Goal: Find specific page/section: Find specific page/section

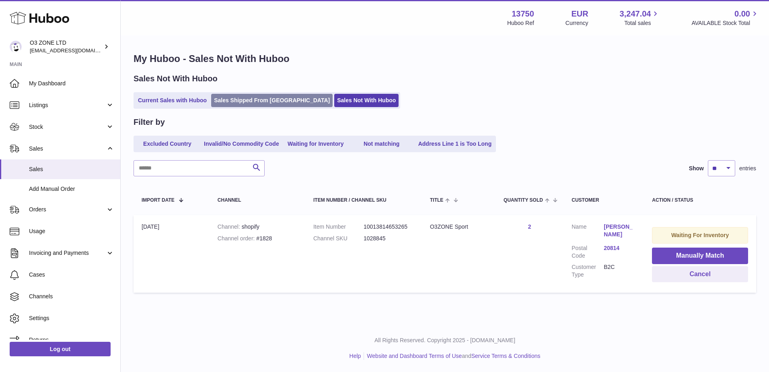
click at [239, 101] on link "Sales Shipped From Huboo" at bounding box center [271, 100] width 121 height 13
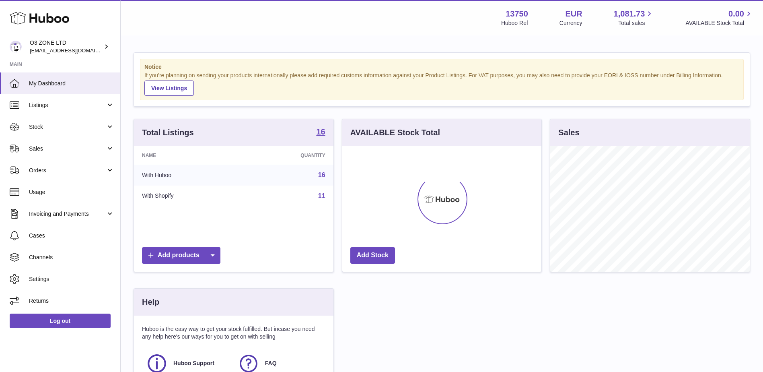
scroll to position [125, 199]
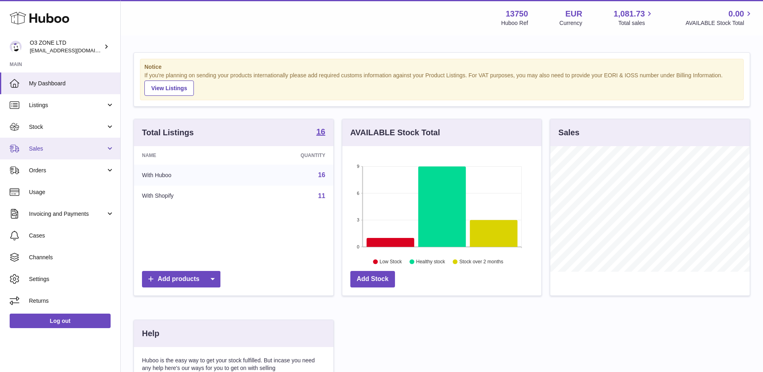
click at [55, 150] on span "Sales" at bounding box center [67, 149] width 77 height 8
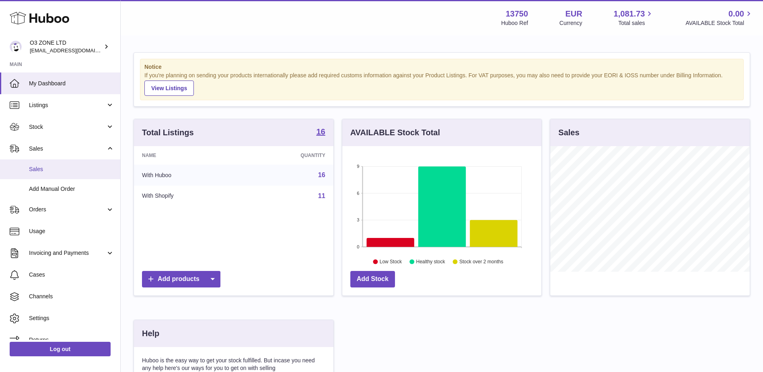
click at [39, 167] on span "Sales" at bounding box center [71, 169] width 85 height 8
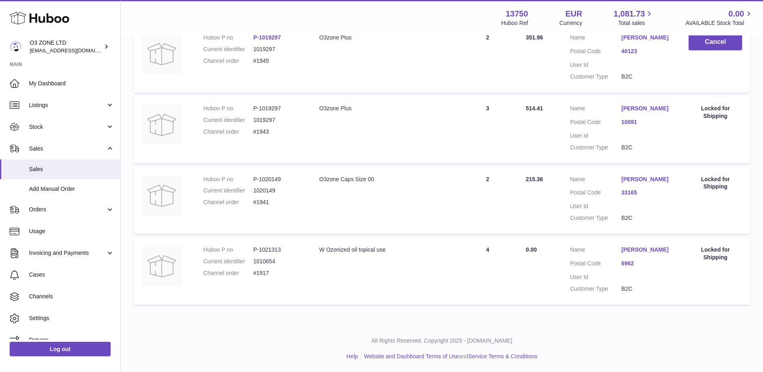
scroll to position [184, 0]
